Goal: Transaction & Acquisition: Purchase product/service

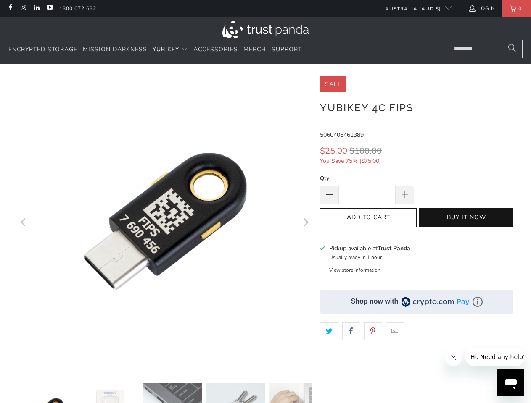
click at [171, 50] on span "YubiKey" at bounding box center [166, 49] width 26 height 8
click at [24, 224] on icon "Previous" at bounding box center [24, 223] width 8 height 176
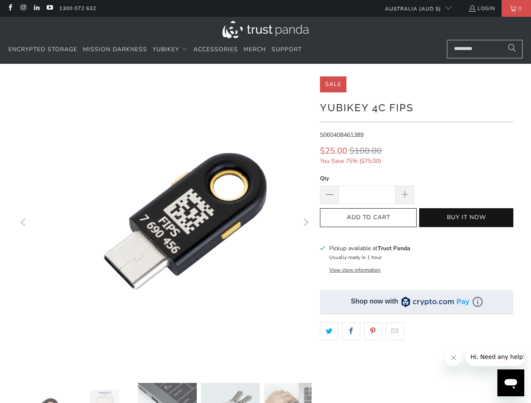
click at [305, 224] on icon "Next" at bounding box center [305, 223] width 8 height 176
